Goal: Task Accomplishment & Management: Use online tool/utility

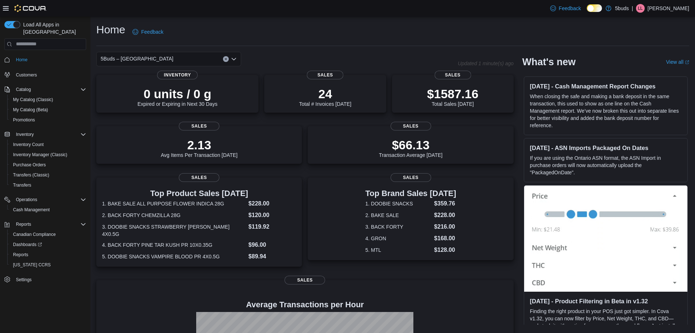
scroll to position [78, 0]
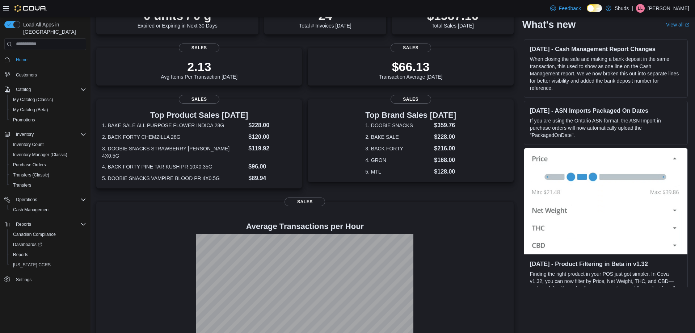
click at [673, 8] on p "Lacey Landry" at bounding box center [669, 8] width 42 height 9
click at [643, 72] on span "Sign Out" at bounding box center [643, 70] width 20 height 7
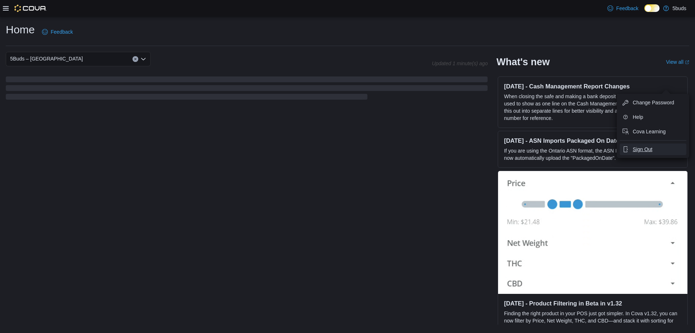
scroll to position [0, 0]
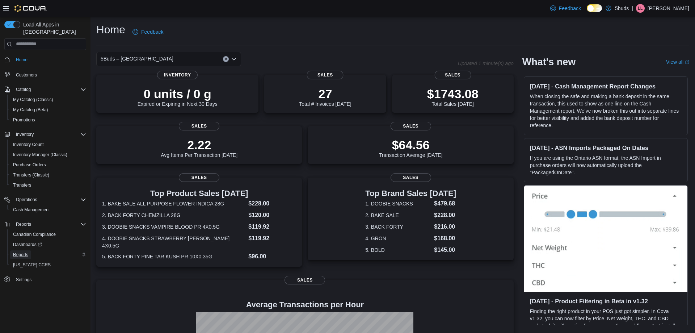
click at [24, 252] on span "Reports" at bounding box center [20, 255] width 15 height 6
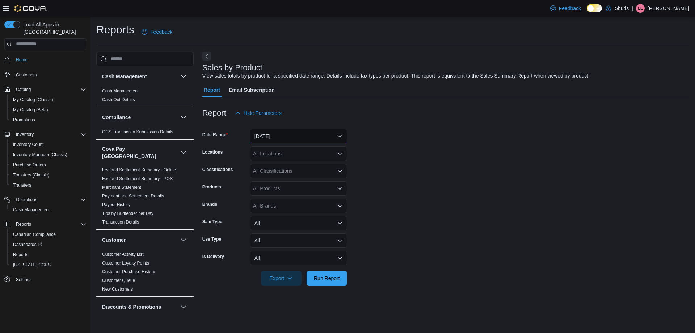
click at [289, 130] on button "Yesterday" at bounding box center [298, 136] width 97 height 14
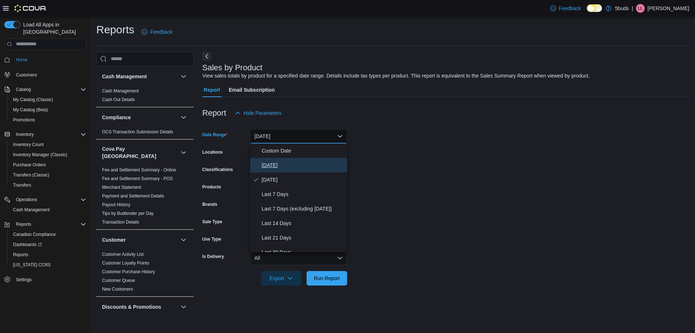
click at [278, 161] on span "Today" at bounding box center [303, 165] width 83 height 9
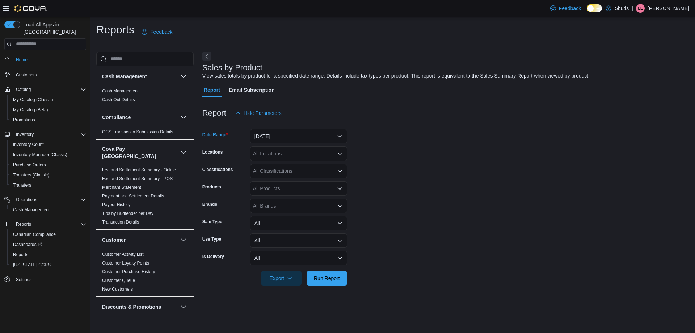
click at [289, 155] on div "All Locations" at bounding box center [298, 153] width 97 height 14
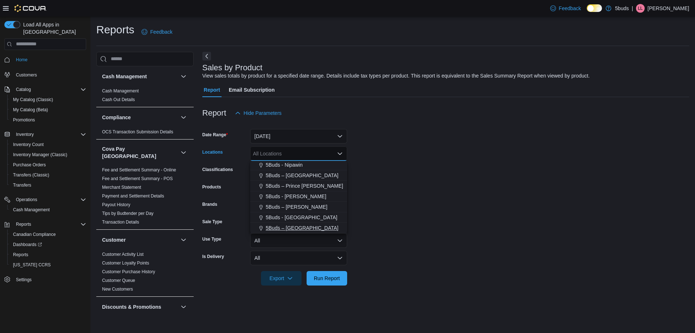
click at [289, 230] on span "5Buds – Yorkton" at bounding box center [302, 227] width 73 height 7
click at [318, 279] on span "Run Report" at bounding box center [327, 277] width 26 height 7
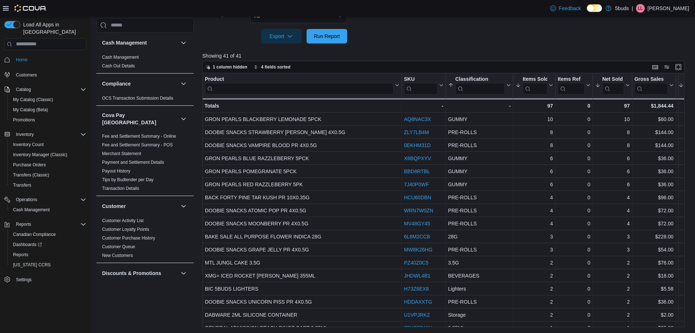
scroll to position [133, 0]
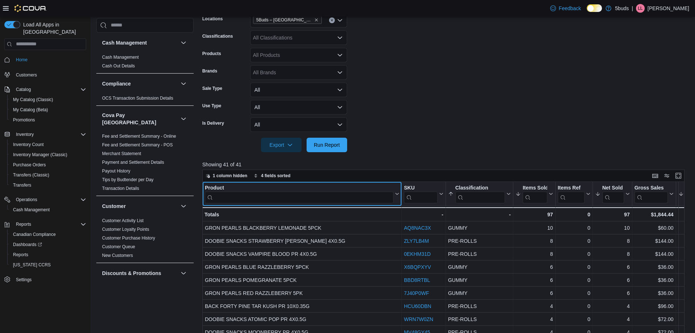
click at [323, 197] on input "search" at bounding box center [299, 197] width 189 height 12
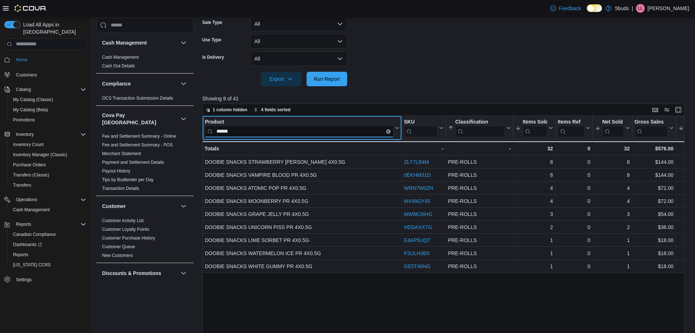
scroll to position [206, 0]
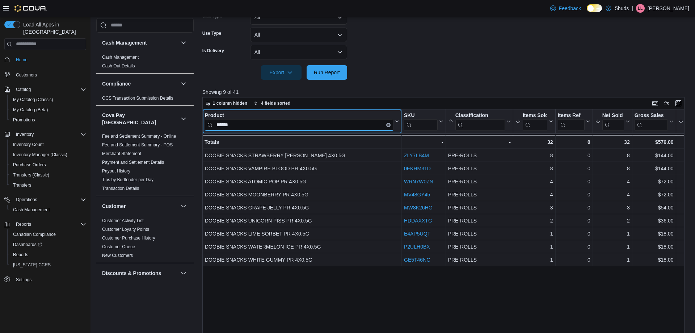
type input "******"
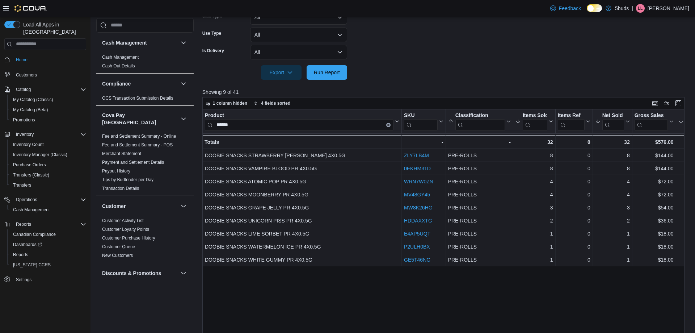
click at [658, 7] on div "| LL Lacey Landry" at bounding box center [661, 8] width 58 height 9
click at [649, 73] on span "Sign Out" at bounding box center [643, 70] width 20 height 7
